Goal: Task Accomplishment & Management: Manage account settings

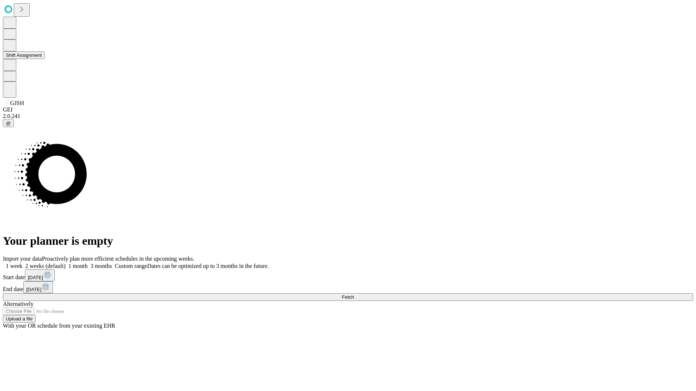
click at [45, 59] on button "Shift Assignment" at bounding box center [24, 55] width 42 height 8
